Goal: Understand process/instructions: Learn how to perform a task or action

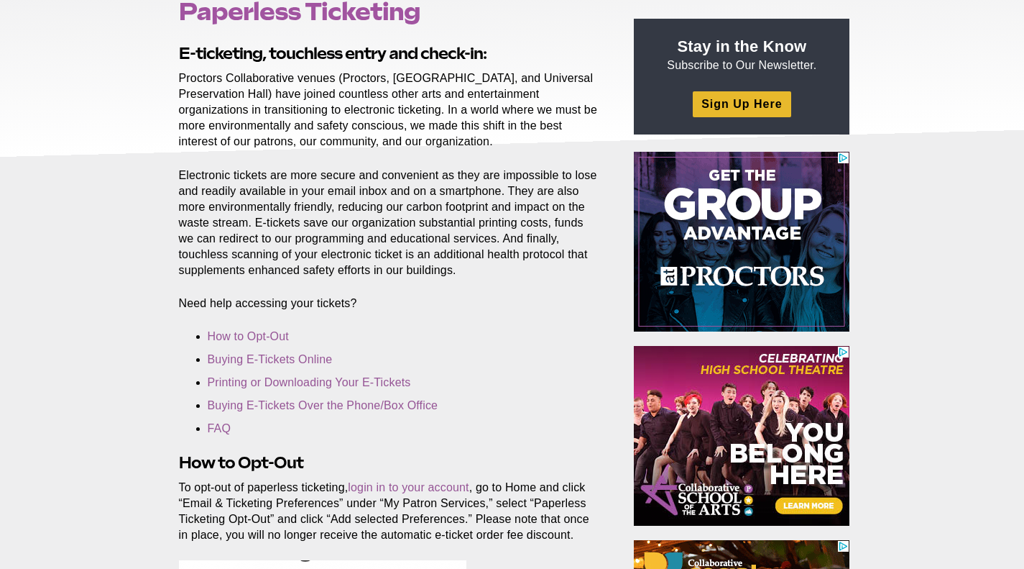
scroll to position [241, 0]
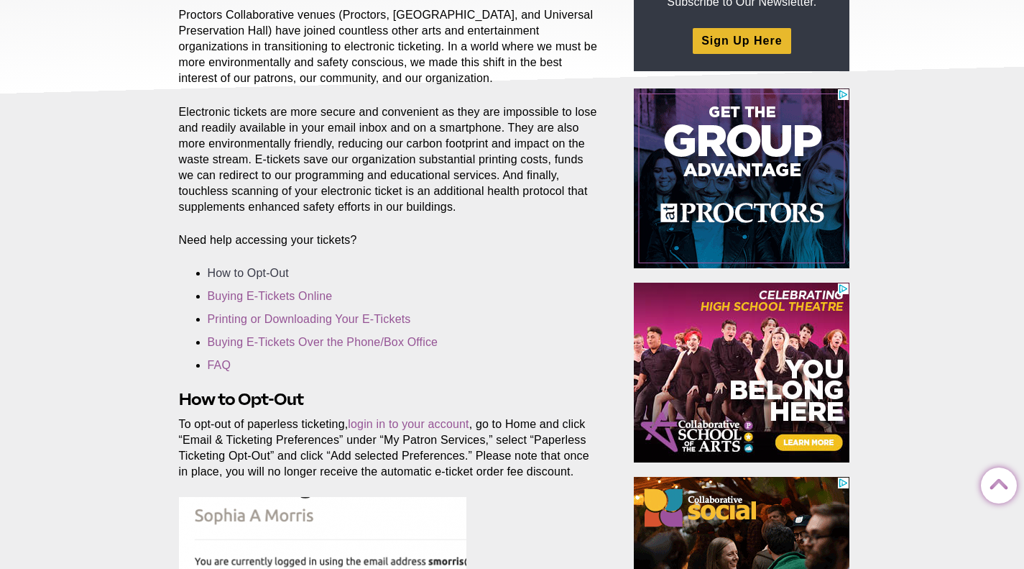
click at [254, 273] on link "How to Opt-Out" at bounding box center [248, 273] width 81 height 12
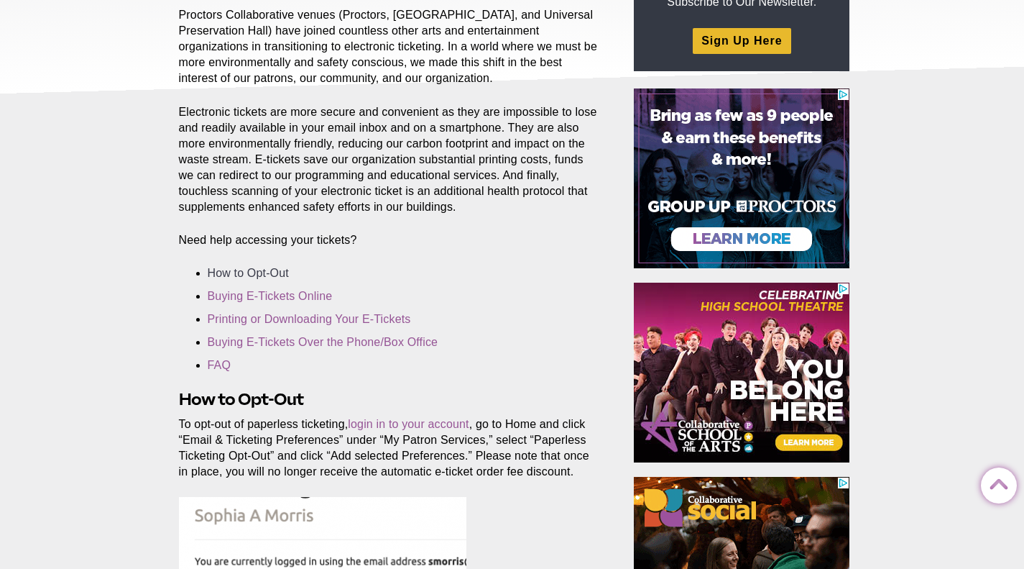
click at [254, 273] on link "How to Opt-Out" at bounding box center [248, 273] width 81 height 12
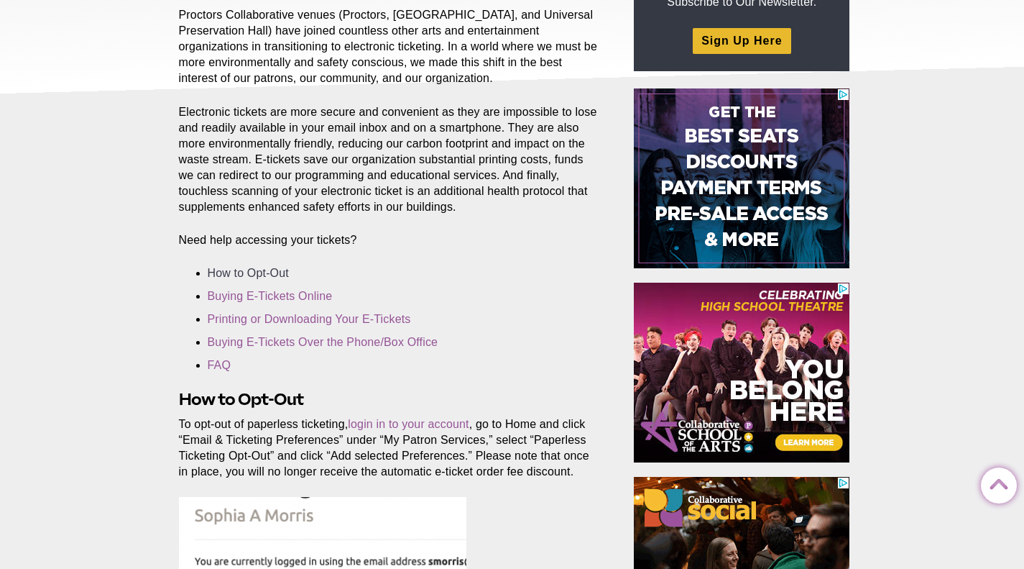
click at [280, 272] on link "How to Opt-Out" at bounding box center [248, 273] width 81 height 12
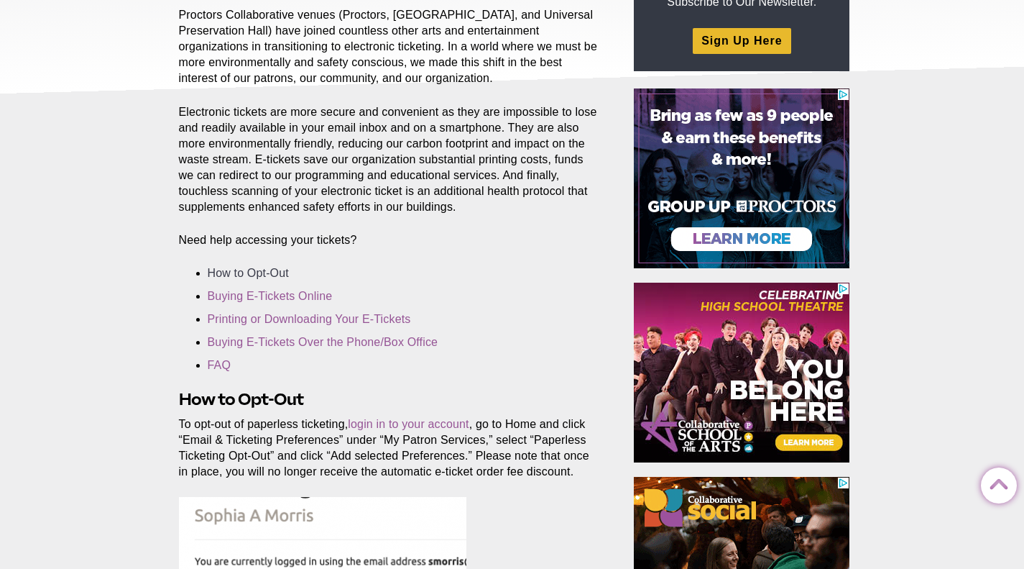
click at [280, 272] on link "How to Opt-Out" at bounding box center [248, 273] width 81 height 12
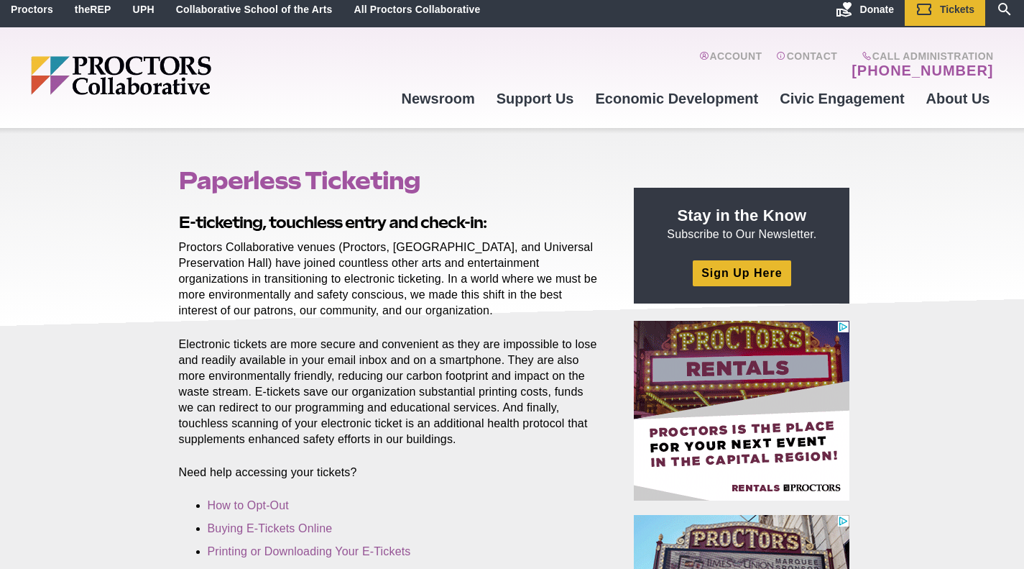
scroll to position [14, 0]
